Goal: Book appointment/travel/reservation

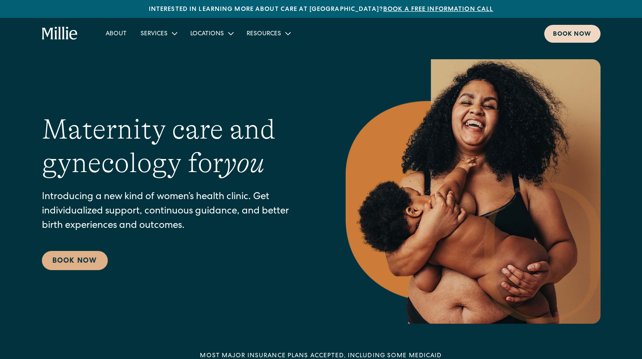
click at [572, 35] on div "Book now" at bounding box center [572, 34] width 39 height 9
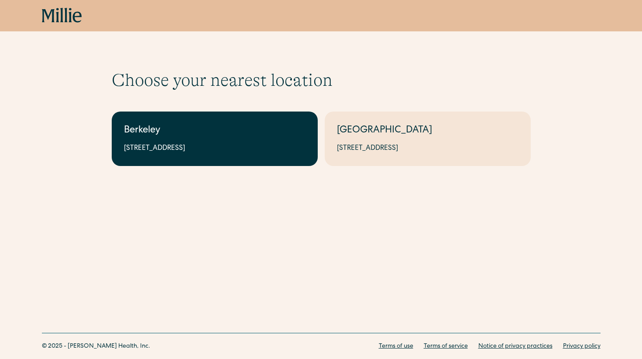
click at [179, 144] on div "2999 Regent St, Suite 524, Berkeley, CA 94705" at bounding box center [214, 148] width 181 height 10
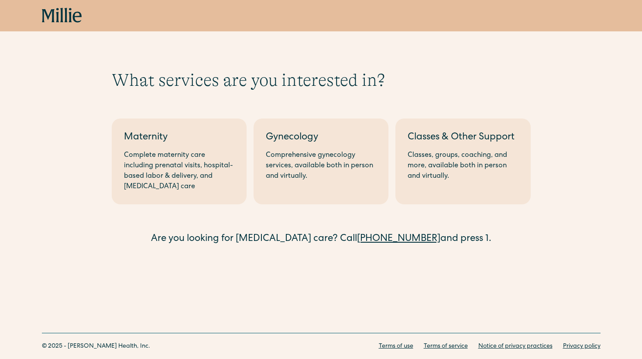
click at [179, 144] on div "Maternity" at bounding box center [179, 138] width 110 height 14
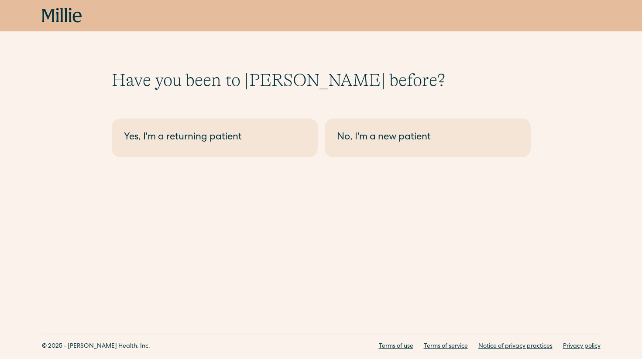
click at [179, 144] on div "Yes, I'm a returning patient" at bounding box center [214, 138] width 181 height 14
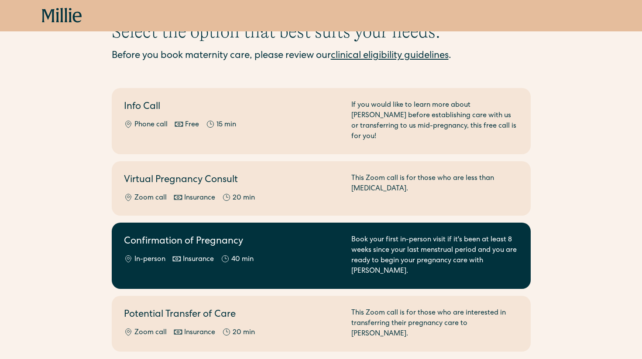
scroll to position [41, 0]
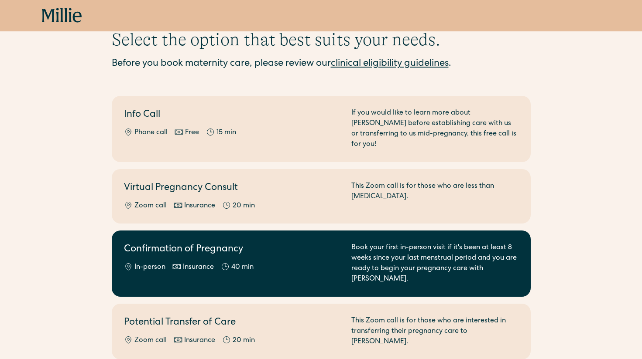
click at [285, 231] on link "Confirmation of Pregnancy In-person Insurance 40 min Book your first in-person …" at bounding box center [321, 264] width 419 height 66
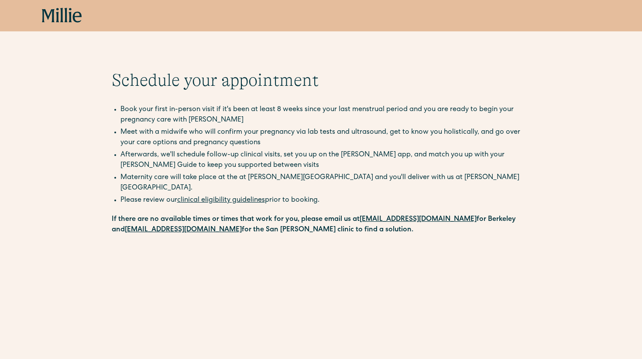
click at [49, 14] on icon at bounding box center [48, 15] width 13 height 13
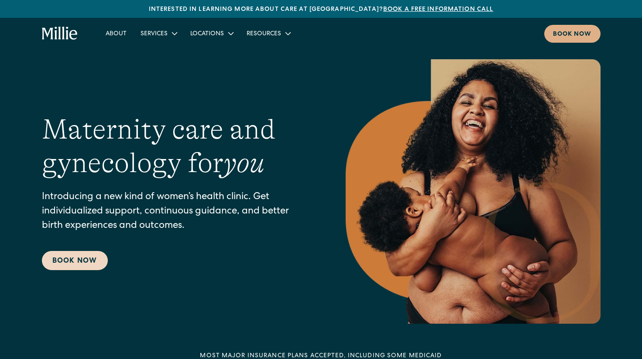
click at [78, 263] on link "Book Now" at bounding box center [75, 260] width 66 height 19
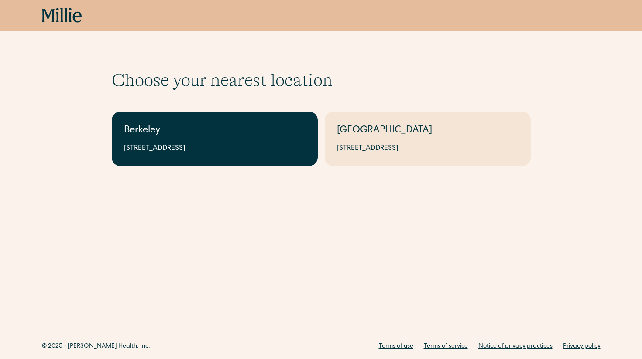
click at [212, 137] on div "Berkeley" at bounding box center [214, 131] width 181 height 14
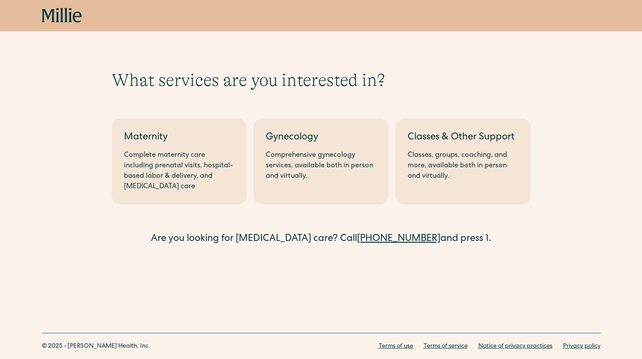
click at [212, 137] on div "Maternity" at bounding box center [179, 138] width 110 height 14
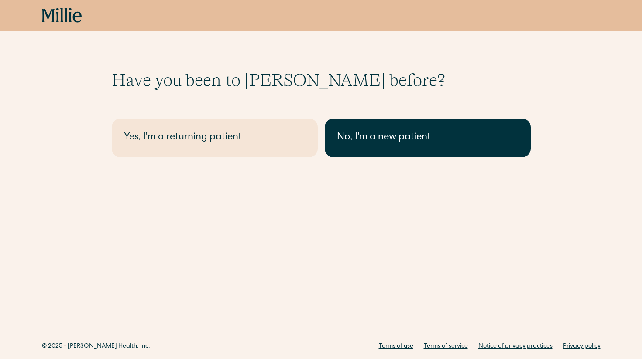
click at [466, 136] on div "No, I'm a new patient" at bounding box center [427, 138] width 181 height 14
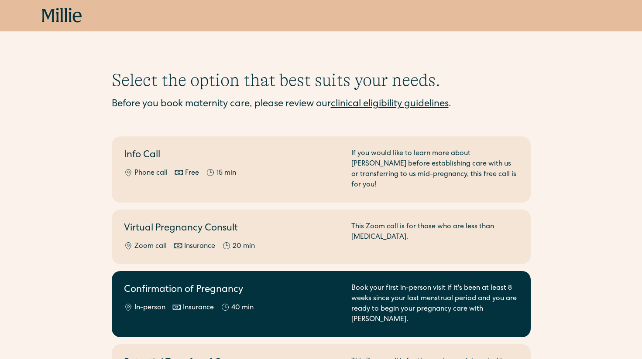
click at [320, 283] on h2 "Confirmation of Pregnancy" at bounding box center [232, 290] width 217 height 14
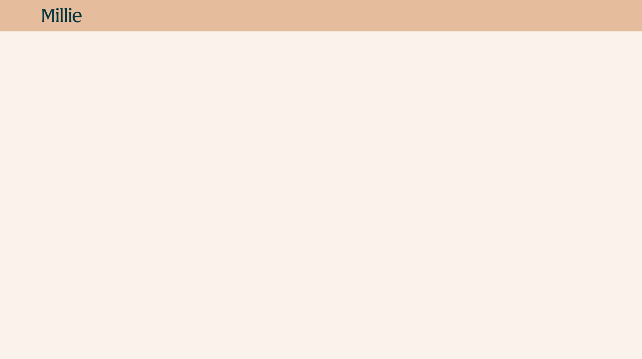
scroll to position [403, 0]
